Goal: Task Accomplishment & Management: Manage account settings

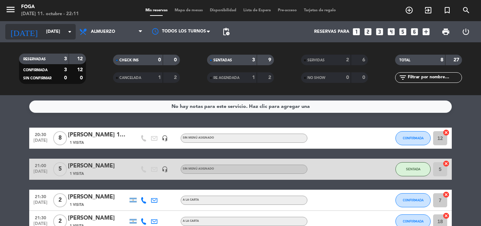
click at [61, 33] on input "[DATE]" at bounding box center [73, 32] width 60 height 12
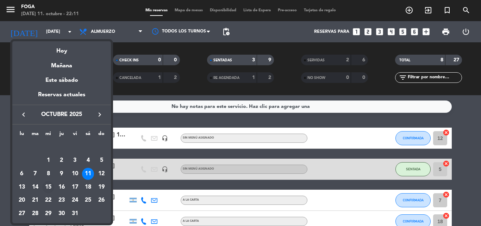
click at [54, 186] on td "15" at bounding box center [48, 186] width 13 height 13
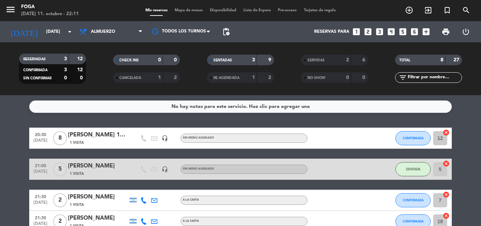
type input "[DATE]"
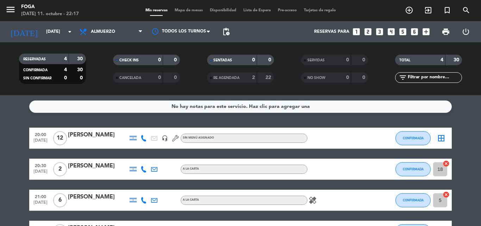
drag, startPoint x: 384, startPoint y: 136, endPoint x: 381, endPoint y: 141, distance: 5.5
click at [381, 141] on div at bounding box center [380, 138] width 19 height 21
click at [443, 140] on icon "border_all" at bounding box center [441, 138] width 8 height 8
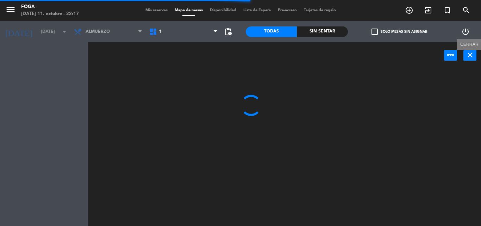
click at [469, 57] on icon "close" at bounding box center [470, 55] width 8 height 8
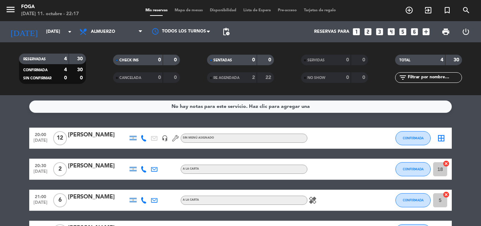
click at [101, 135] on div "[PERSON_NAME]" at bounding box center [98, 134] width 60 height 9
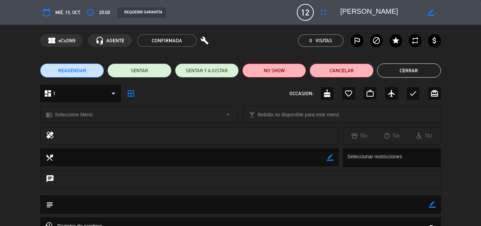
click at [351, 67] on button "Cancelar" at bounding box center [342, 70] width 64 height 14
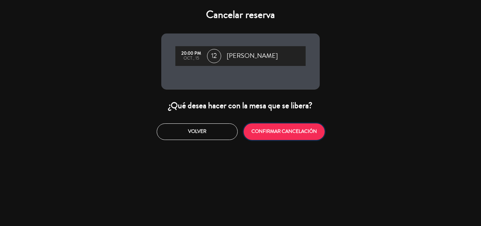
click at [296, 133] on button "CONFIRMAR CANCELACIÓN" at bounding box center [284, 131] width 81 height 17
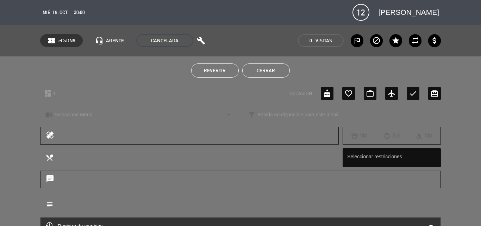
click at [275, 69] on button "Cerrar" at bounding box center [266, 70] width 48 height 14
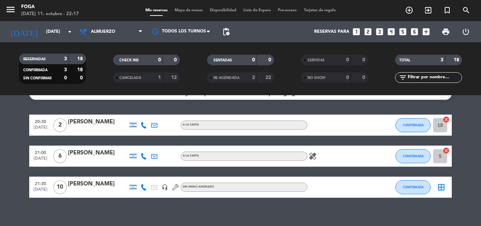
scroll to position [20, 0]
